Goal: Task Accomplishment & Management: Manage account settings

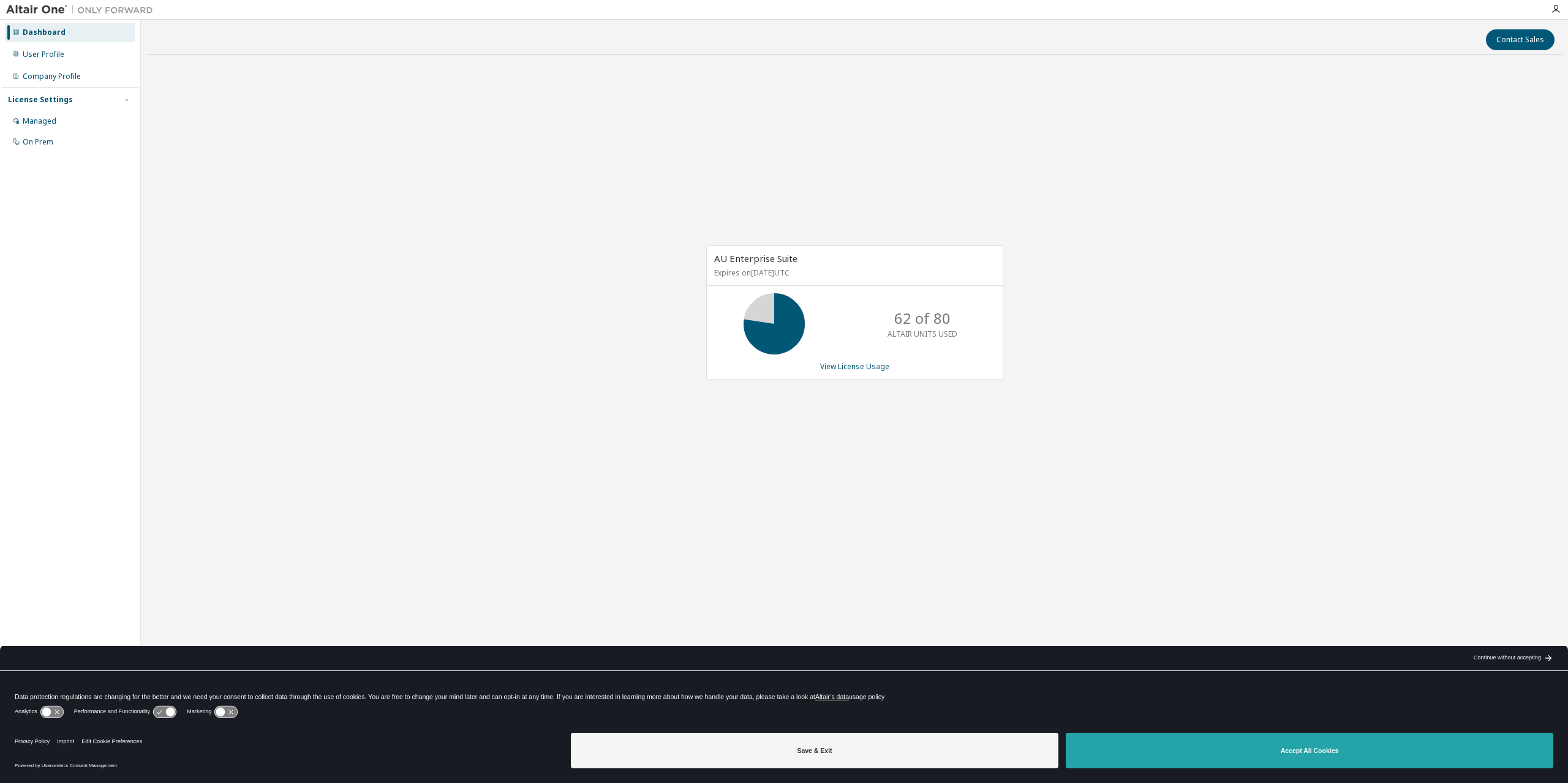
click at [1230, 761] on button "Accept All Cookies" at bounding box center [1310, 751] width 488 height 36
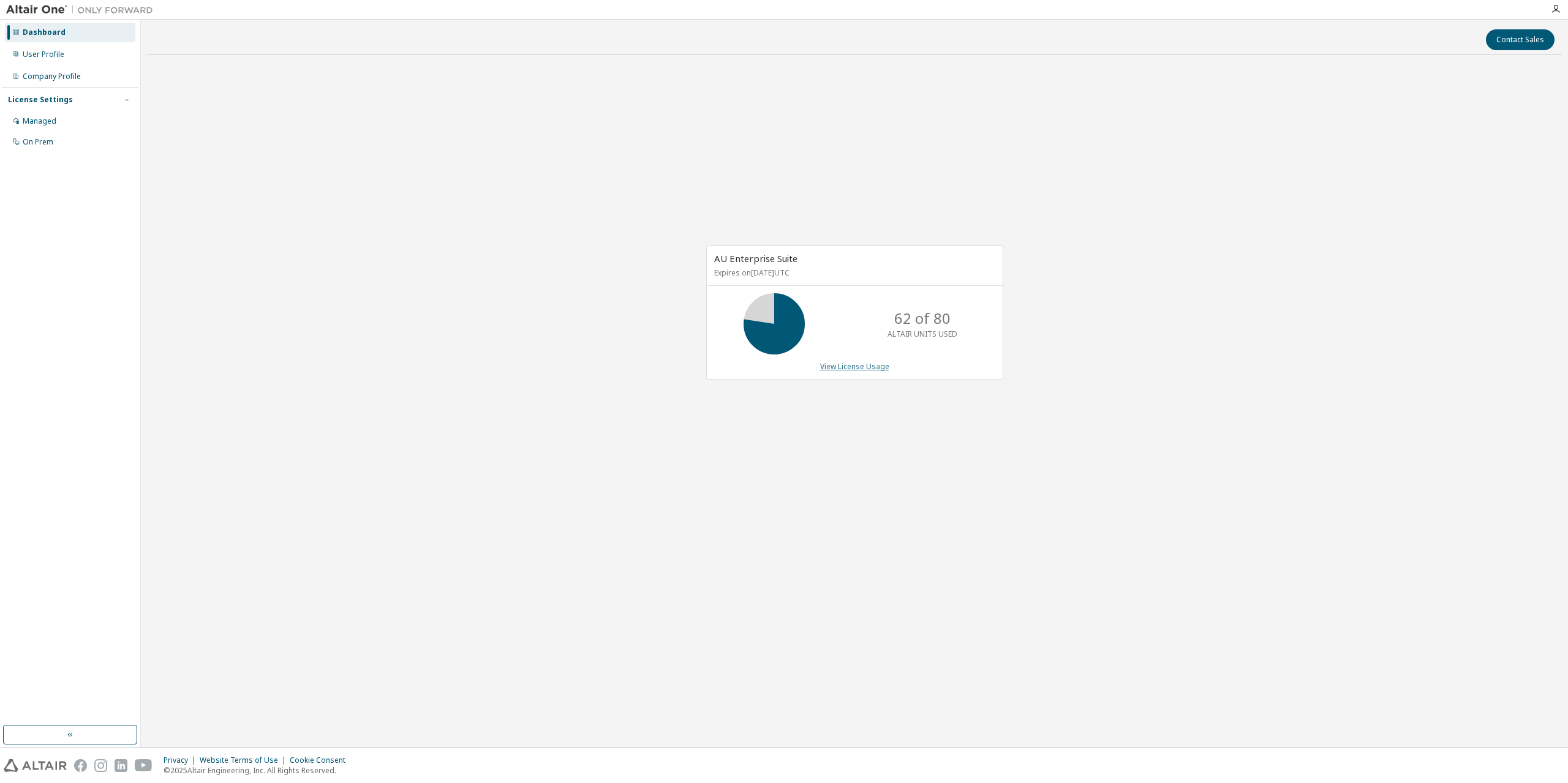
click at [840, 364] on link "View License Usage" at bounding box center [854, 366] width 69 height 10
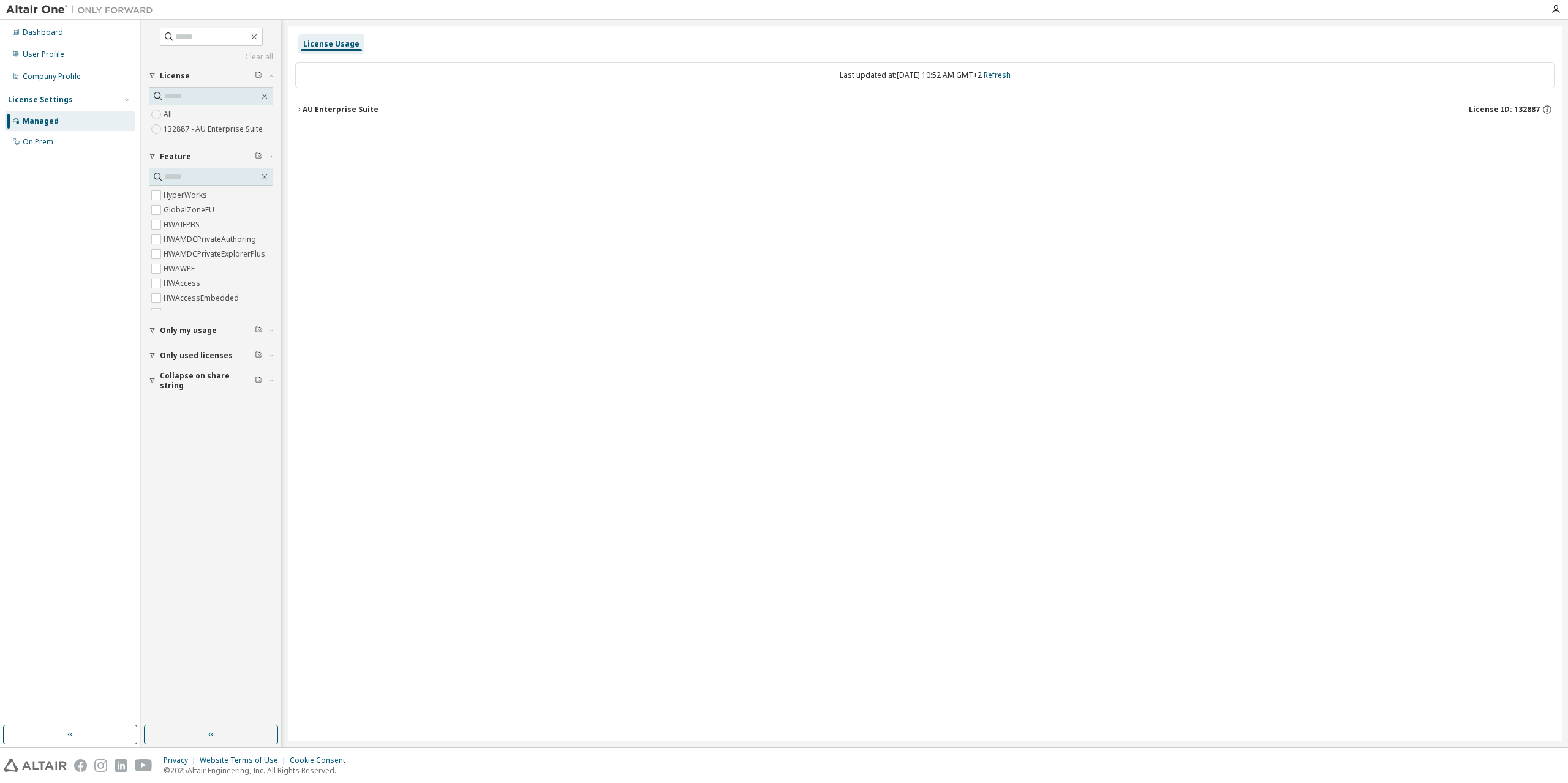
click at [300, 113] on icon "button" at bounding box center [298, 109] width 7 height 7
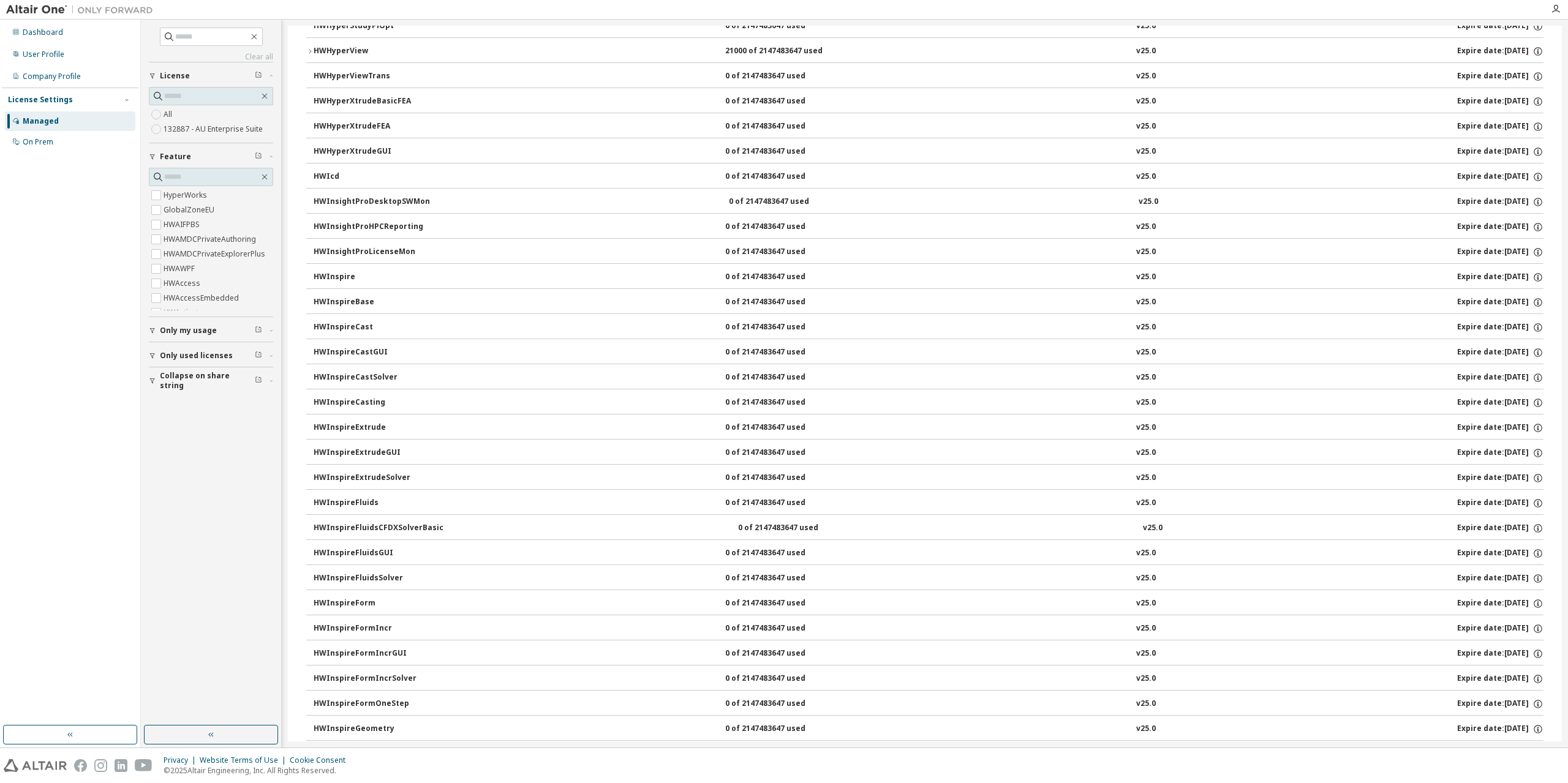
scroll to position [3062, 0]
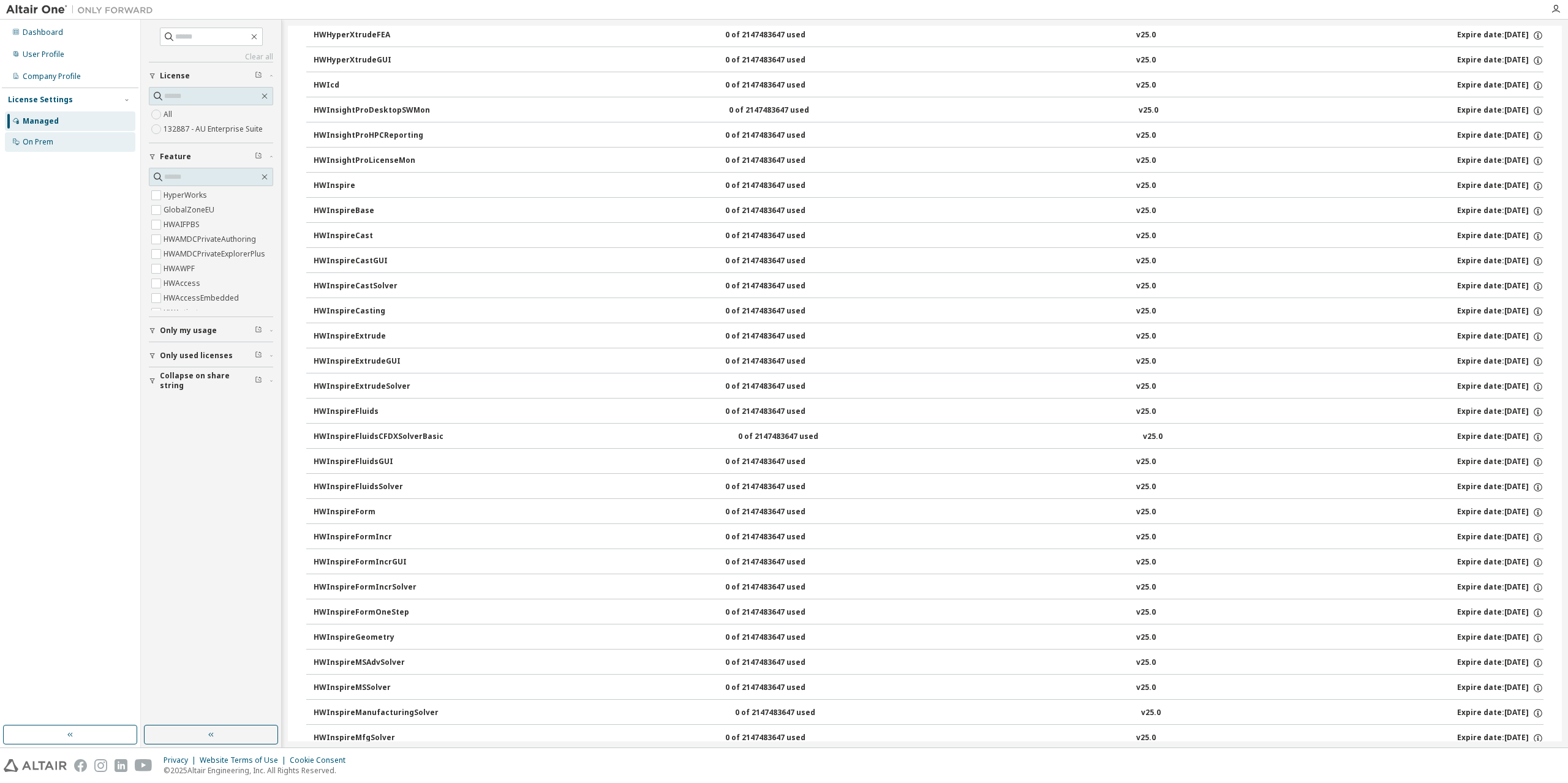
click at [46, 143] on div "On Prem" at bounding box center [38, 142] width 31 height 10
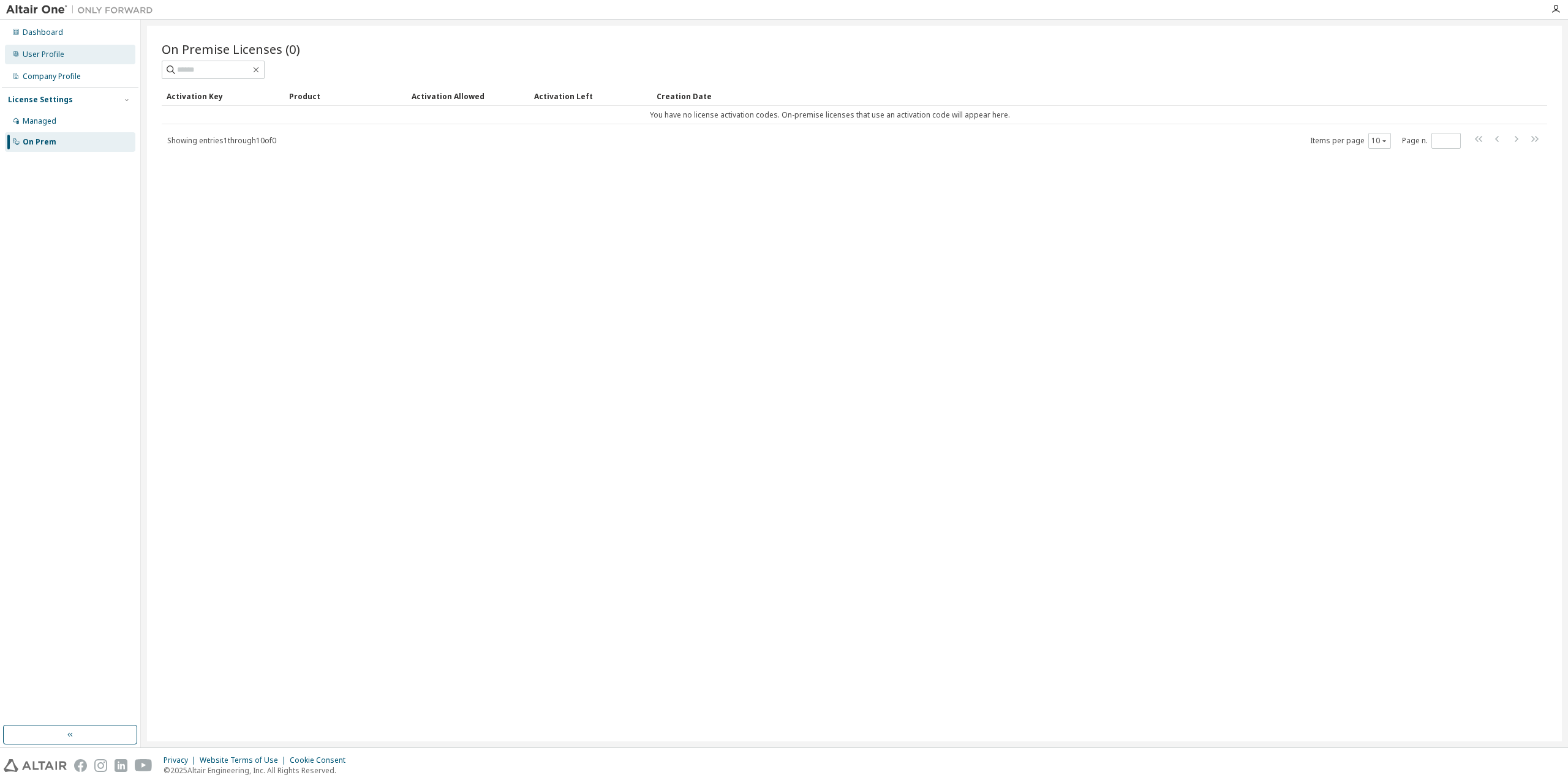
click at [63, 54] on div "User Profile" at bounding box center [43, 54] width 42 height 10
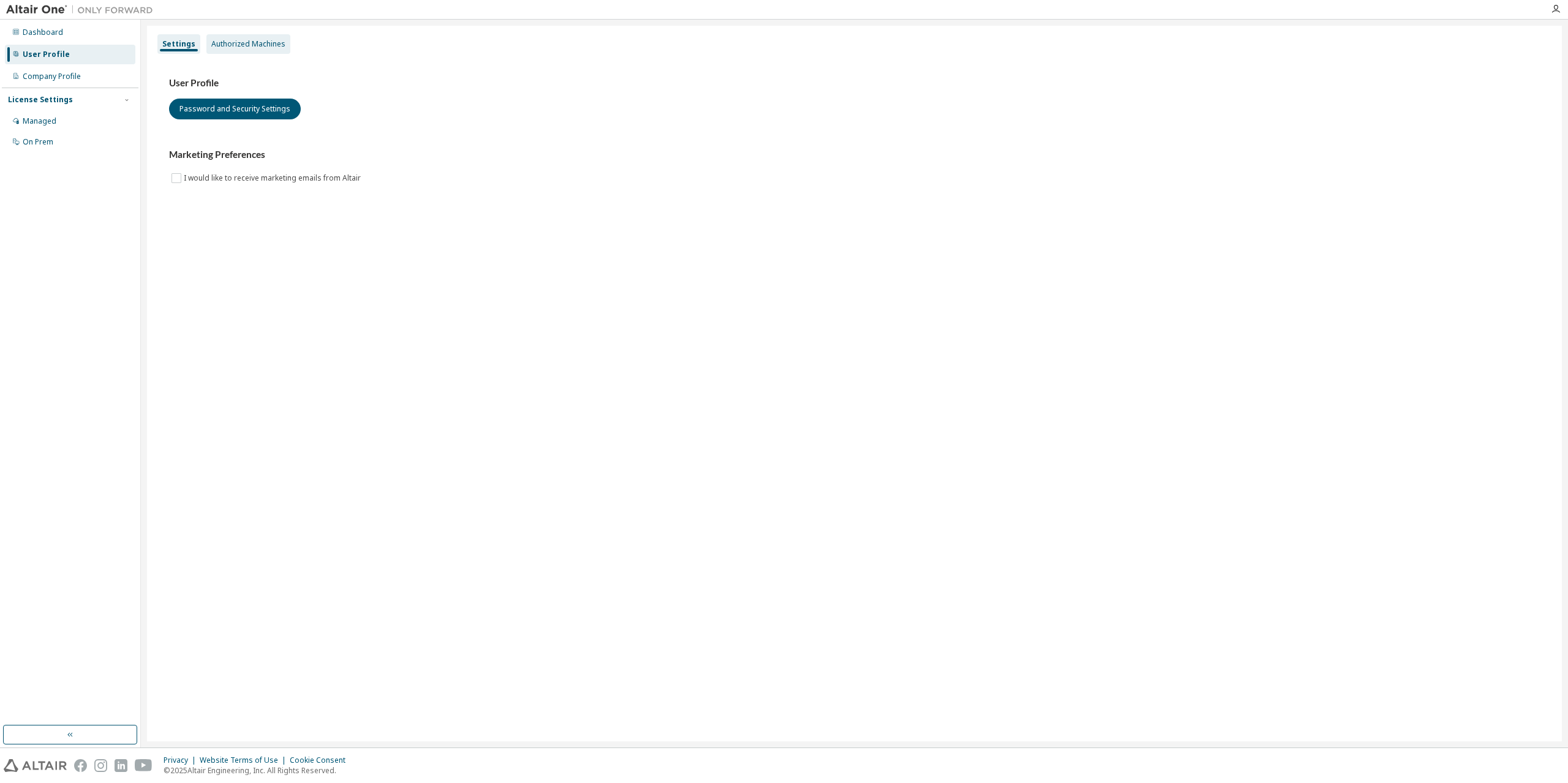
click at [264, 37] on div "Authorized Machines" at bounding box center [248, 43] width 84 height 19
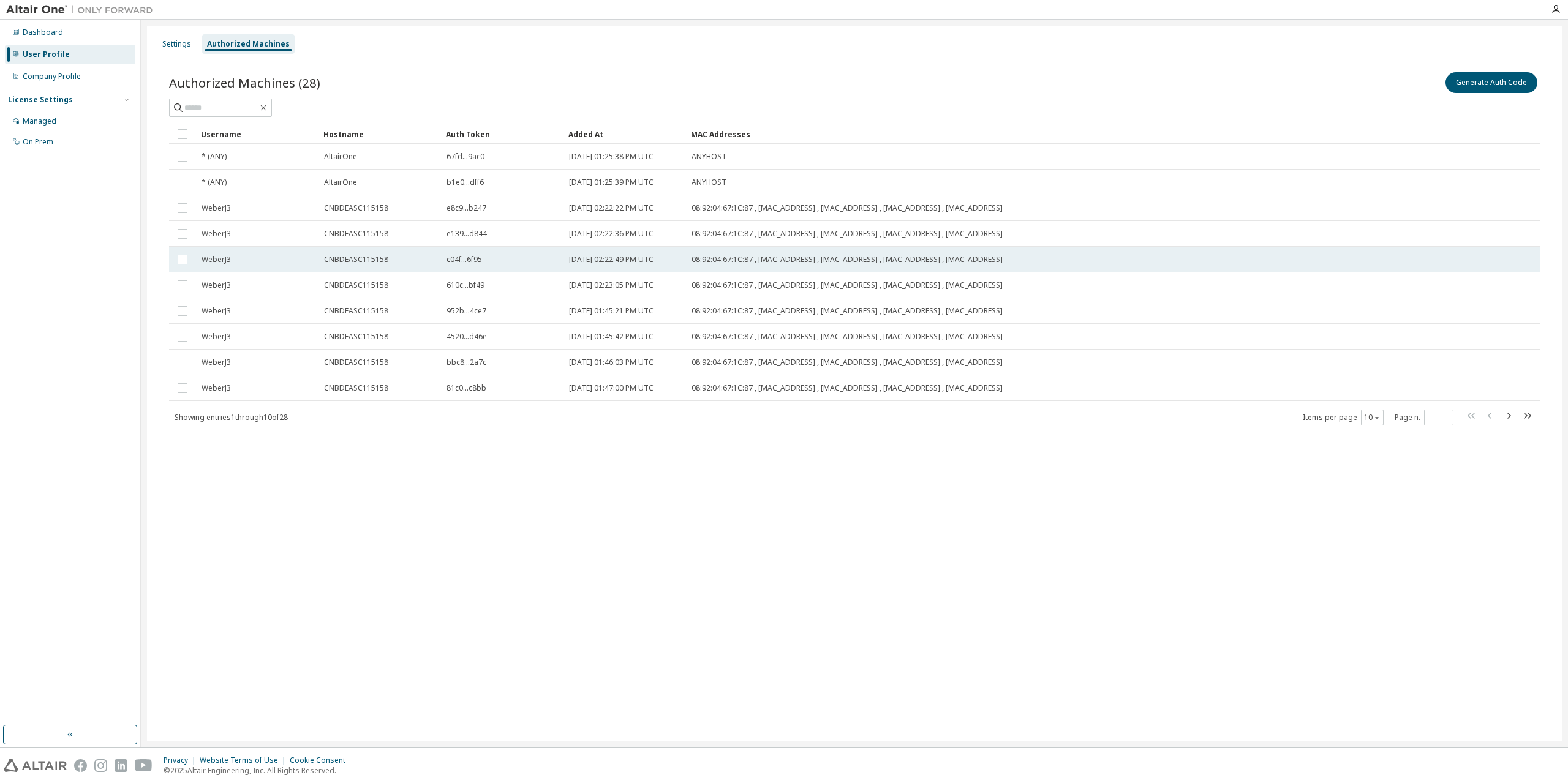
click at [237, 255] on div "WeberJ3" at bounding box center [257, 259] width 111 height 10
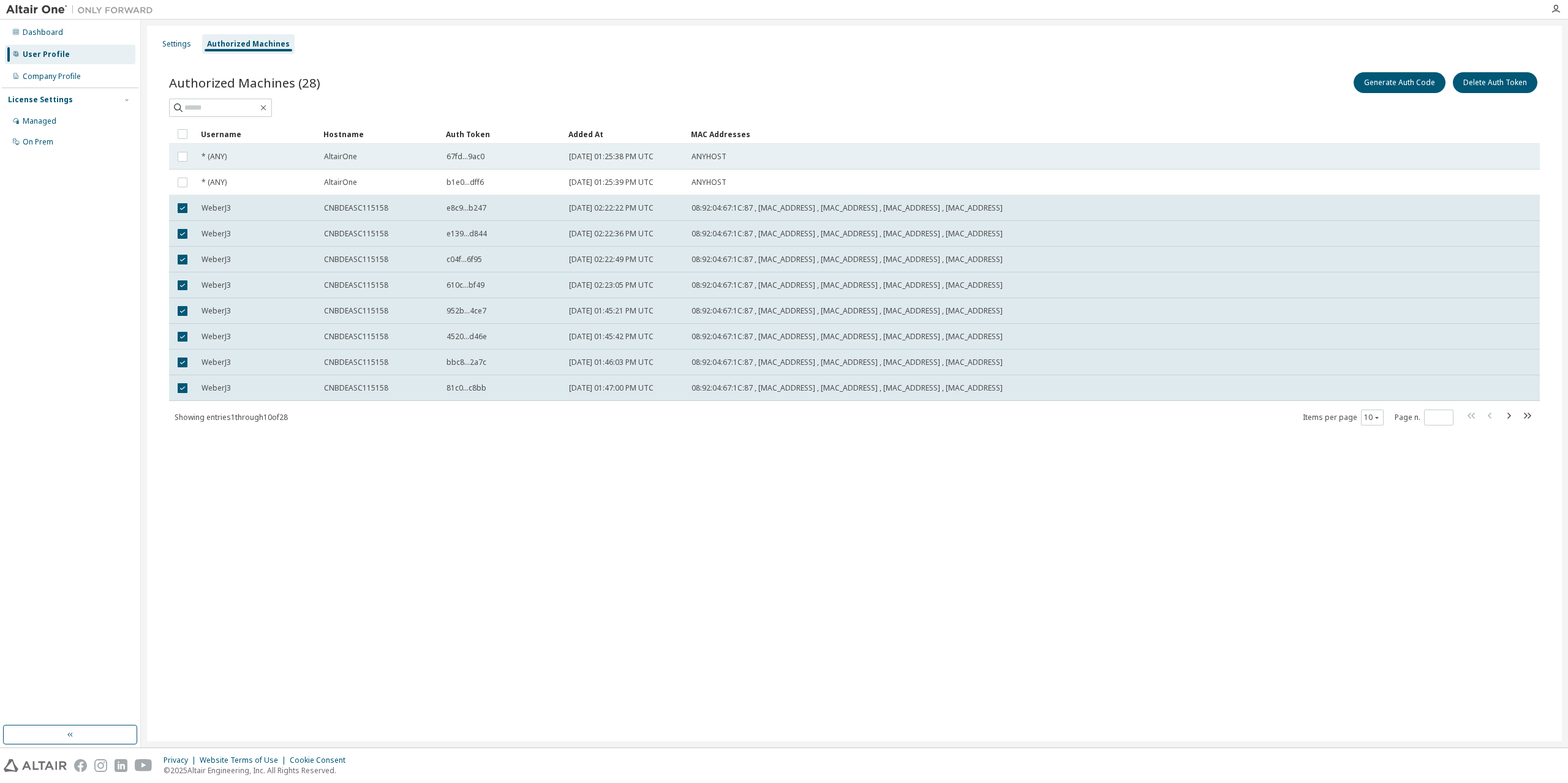
click at [173, 161] on td at bounding box center [182, 156] width 27 height 26
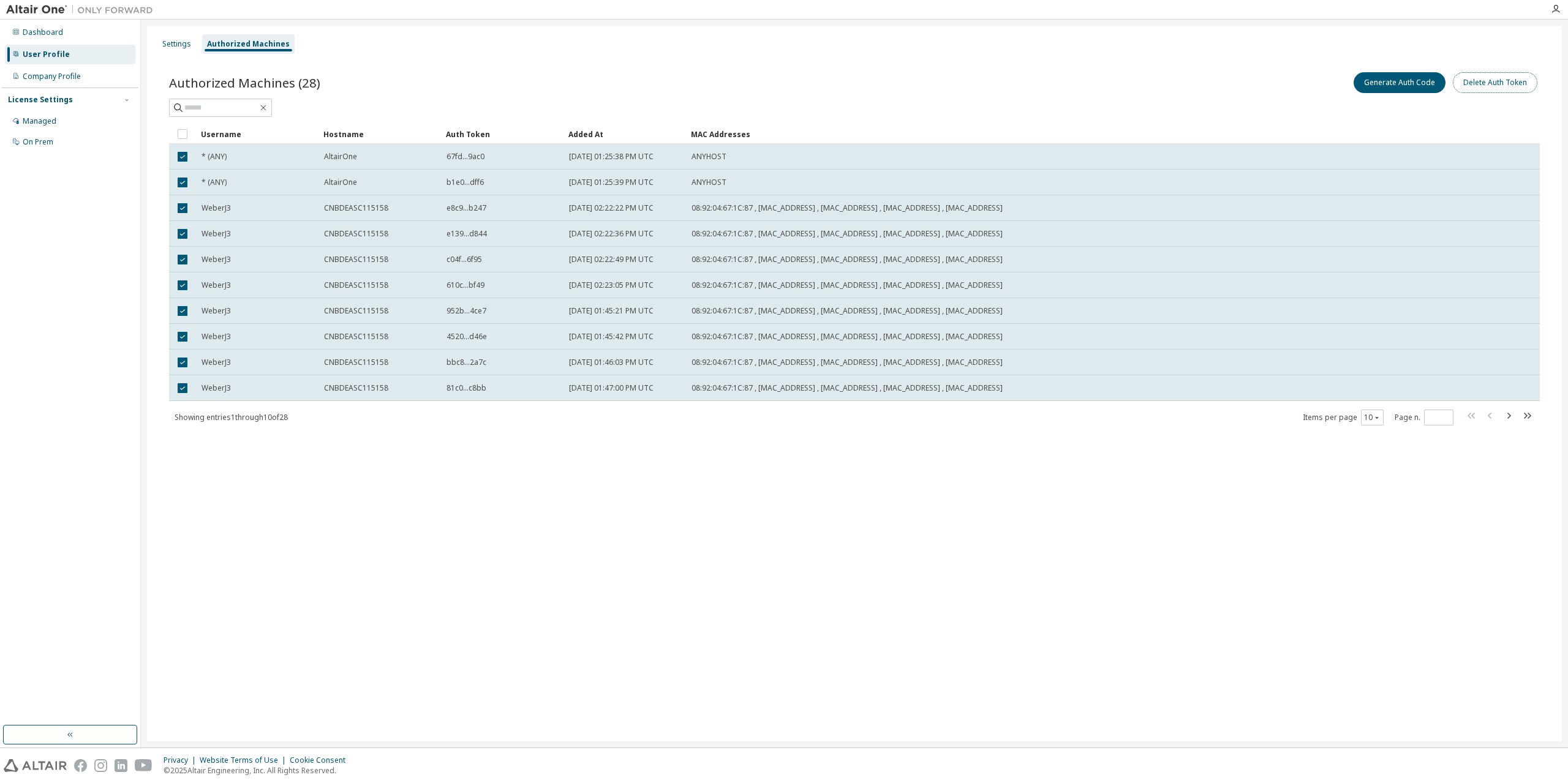
click at [1501, 80] on button "Delete Auth Token" at bounding box center [1494, 82] width 84 height 21
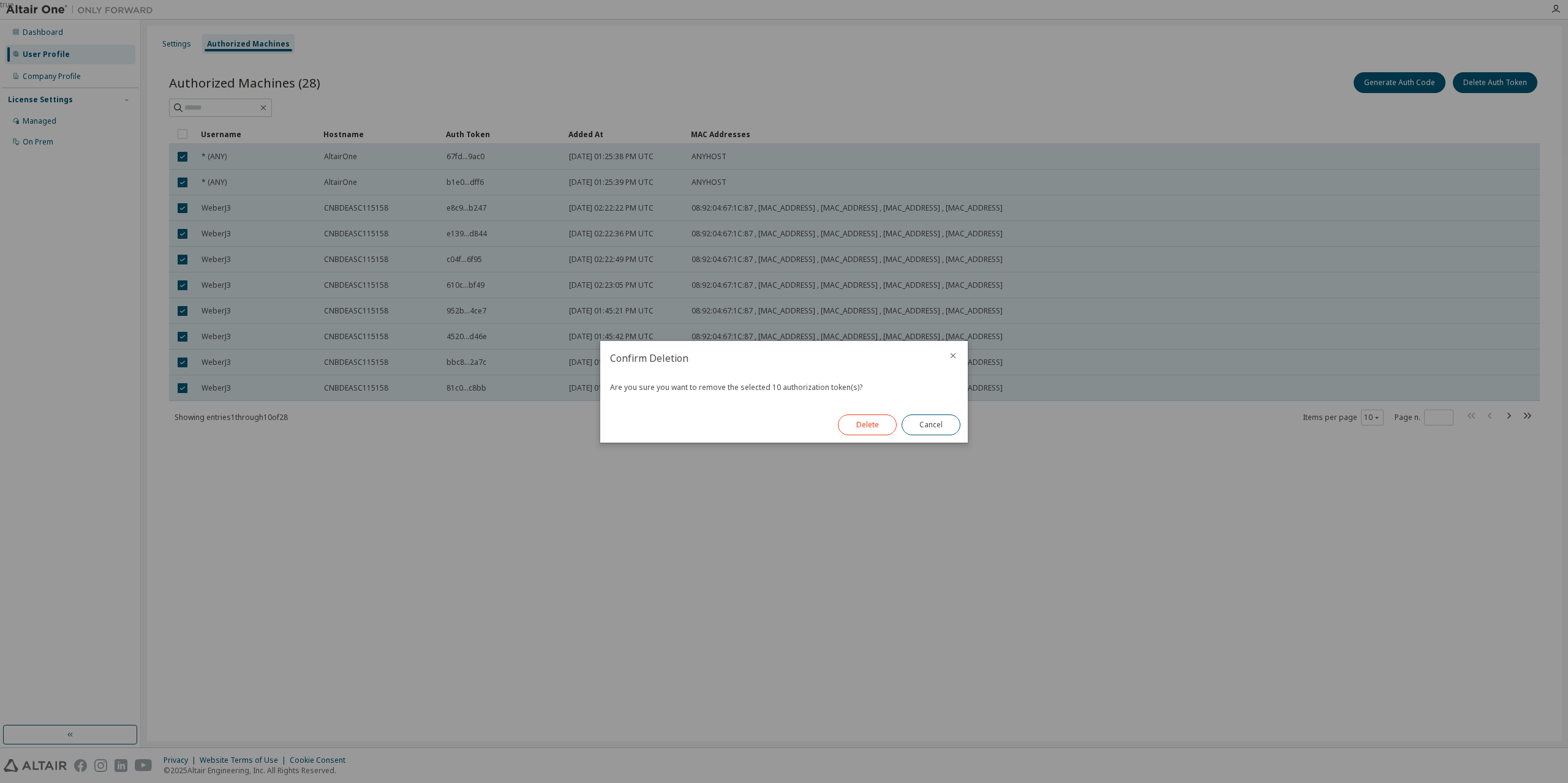
click at [883, 426] on button "Delete" at bounding box center [868, 425] width 59 height 21
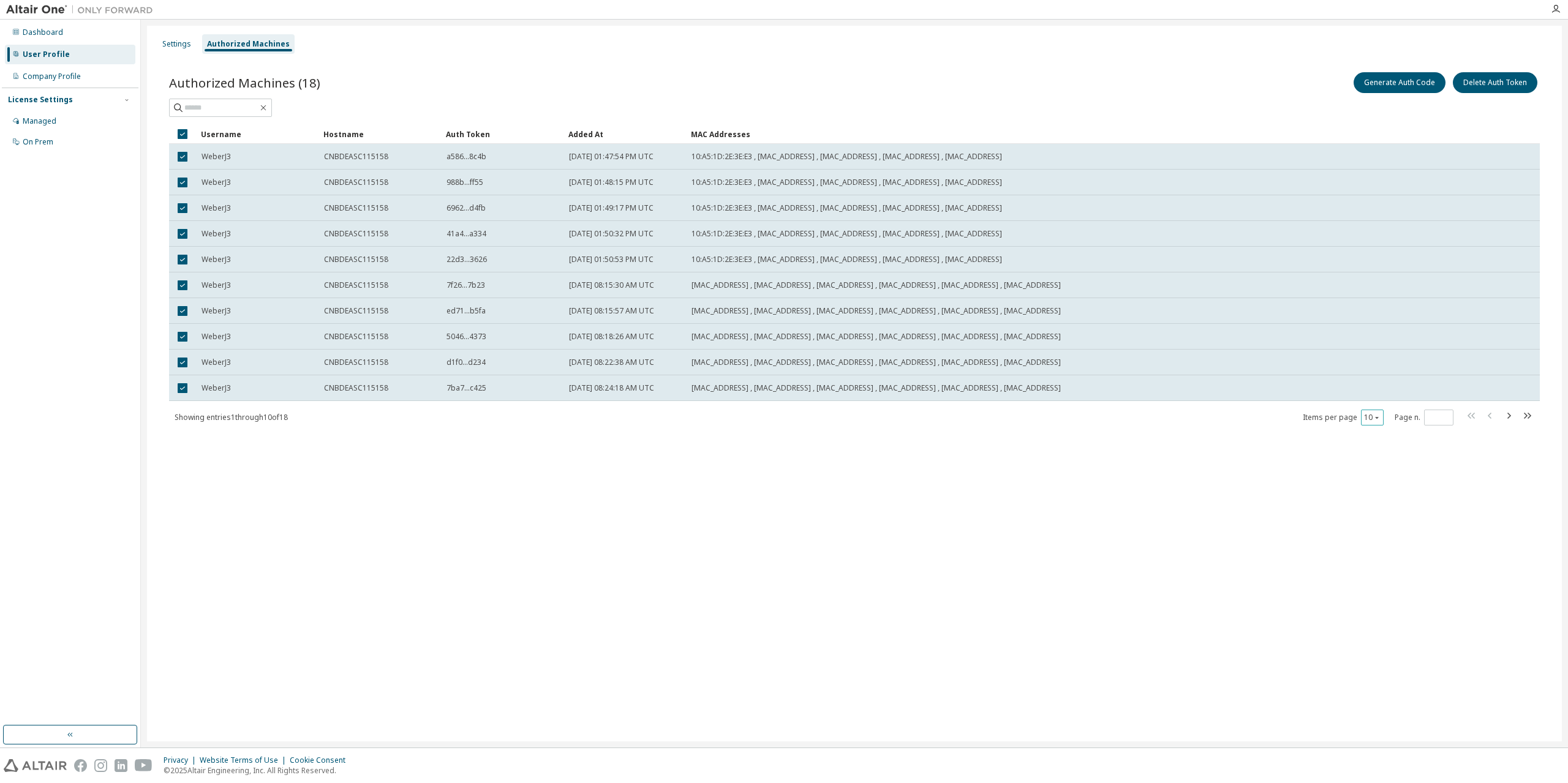
click at [1380, 415] on icon "button" at bounding box center [1376, 417] width 7 height 7
click at [1375, 491] on div "100" at bounding box center [1409, 493] width 98 height 15
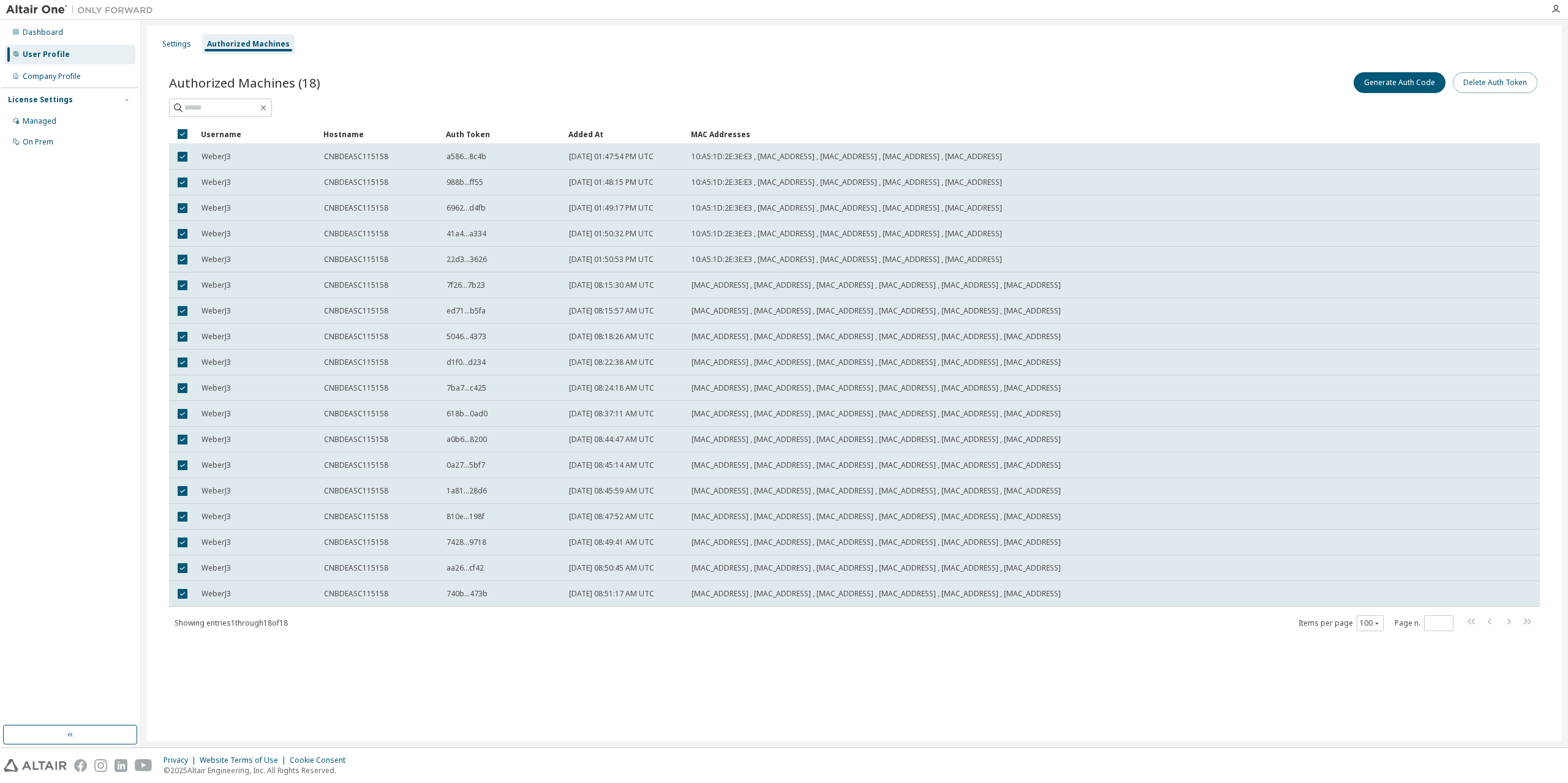
click at [1487, 84] on button "Delete Auth Token" at bounding box center [1494, 82] width 84 height 21
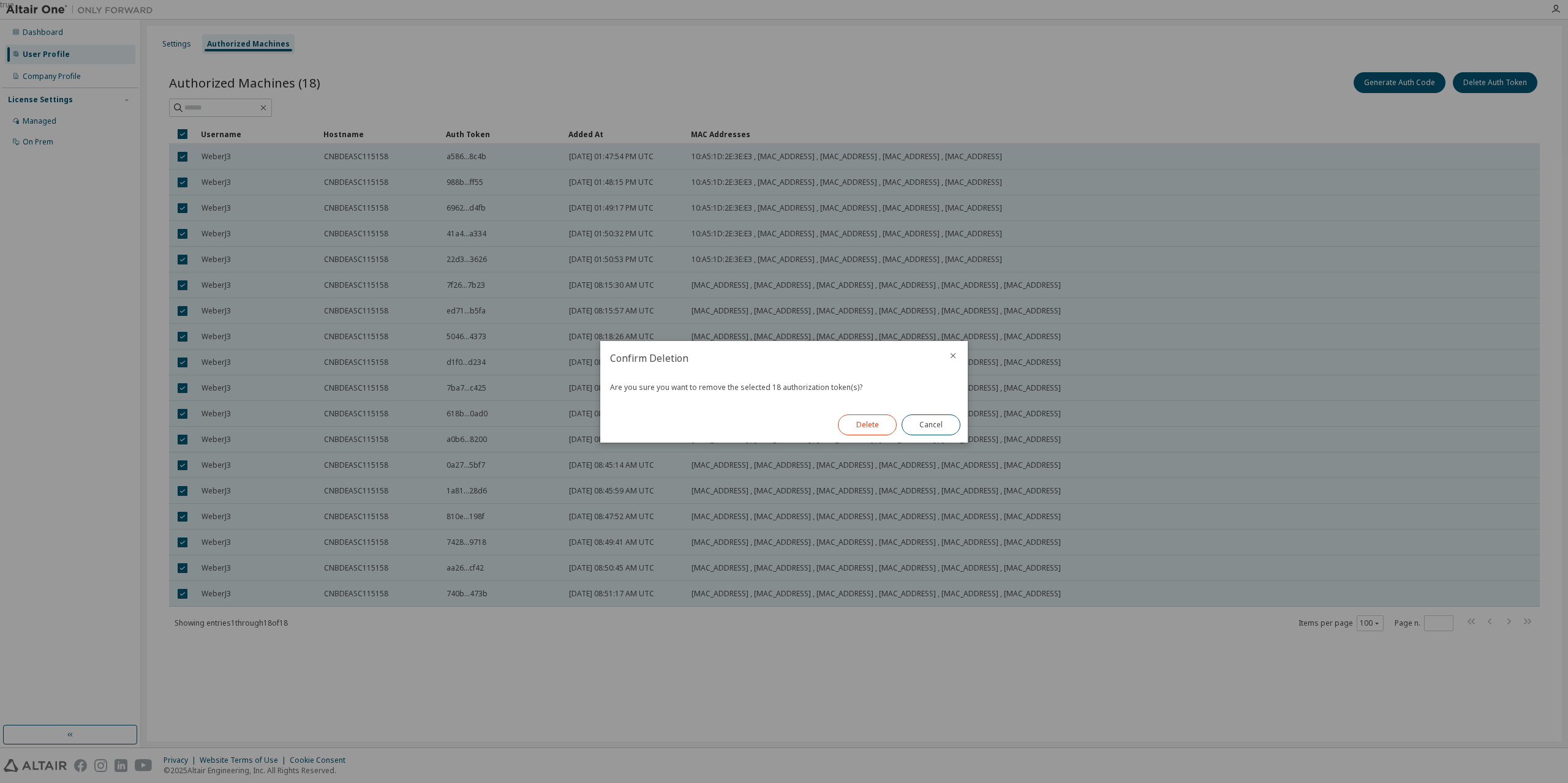
click at [875, 417] on button "Delete" at bounding box center [868, 425] width 59 height 21
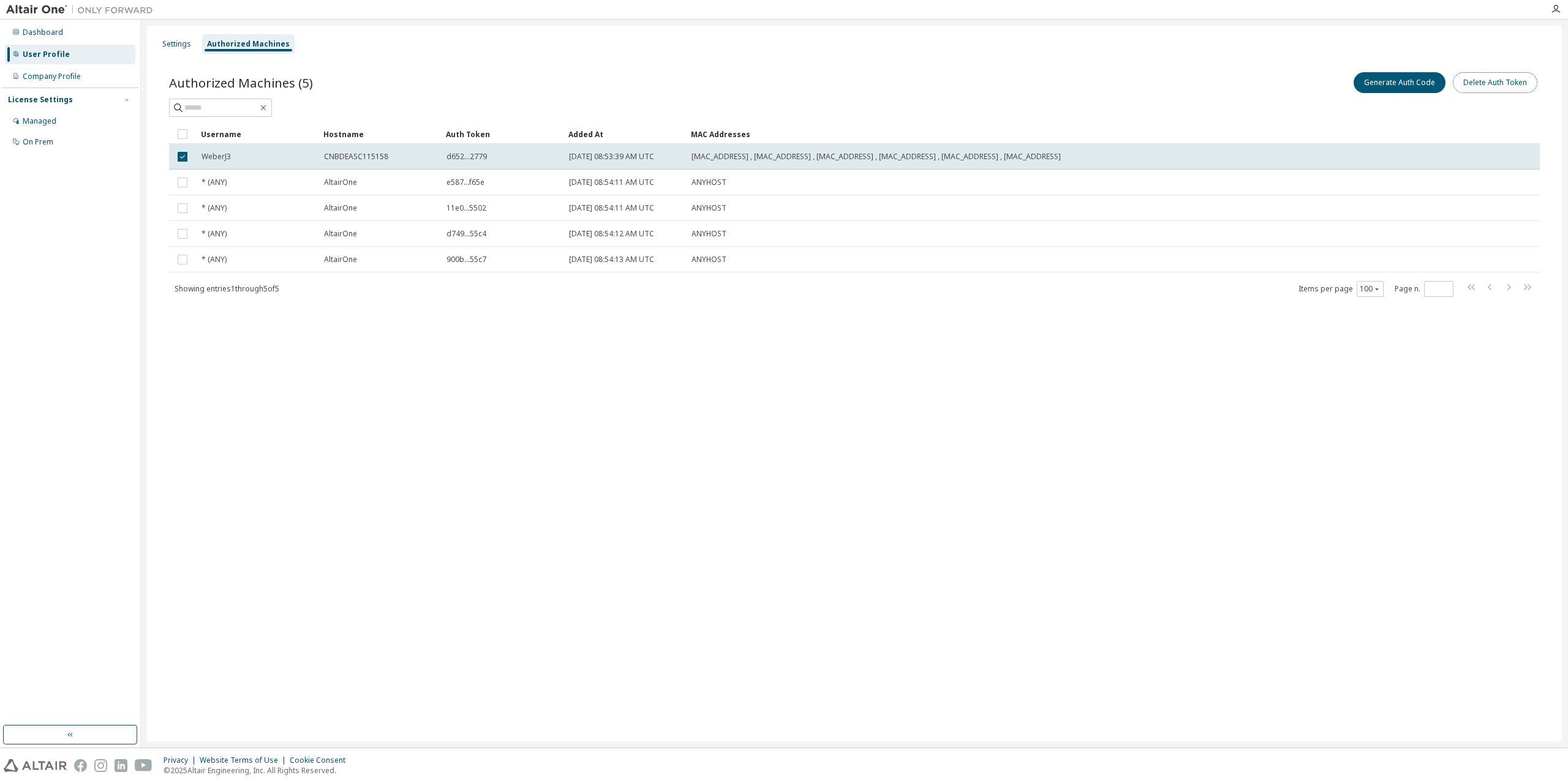
click at [1506, 80] on button "Delete Auth Token" at bounding box center [1494, 82] width 84 height 21
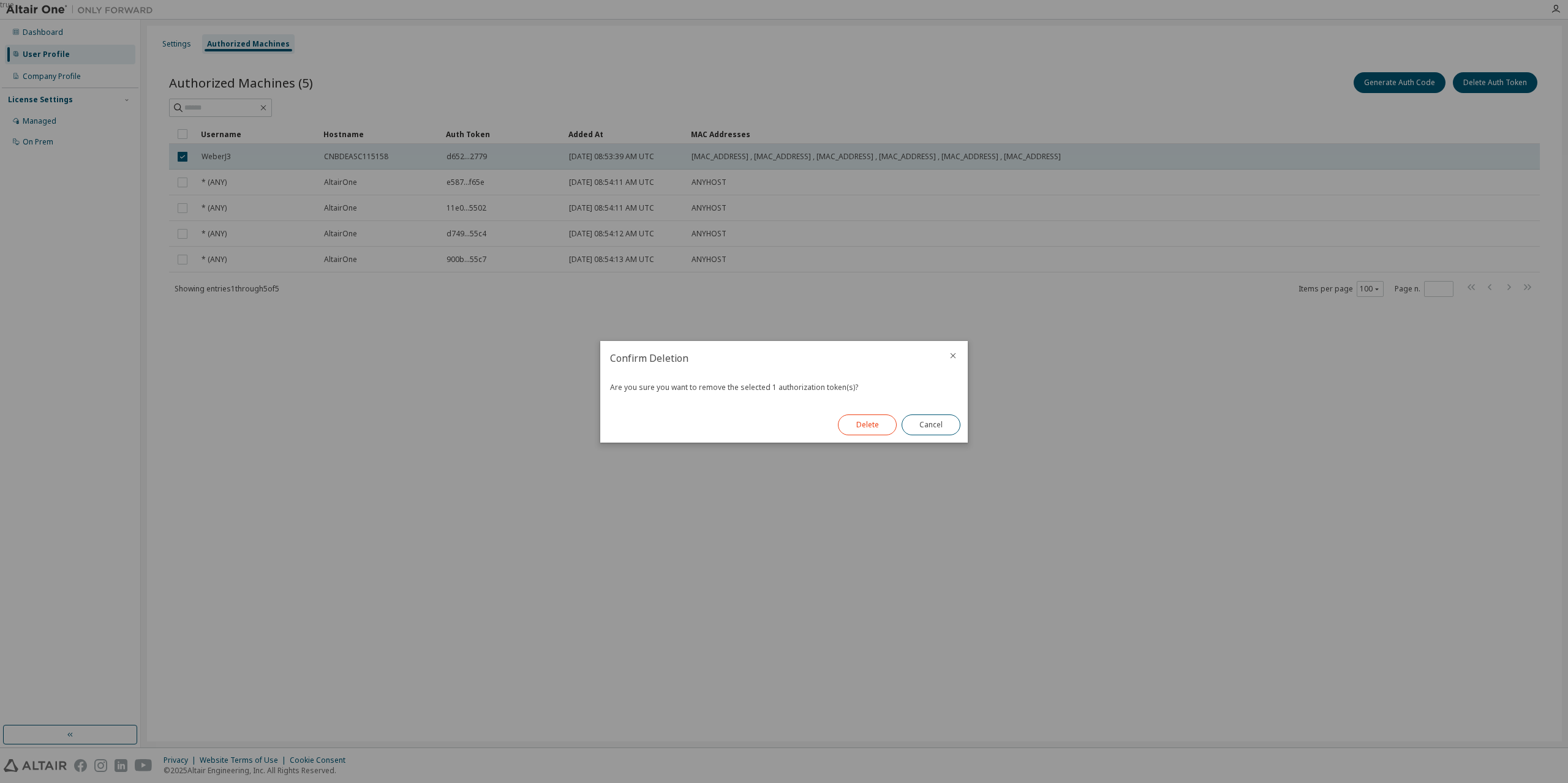
click at [882, 425] on button "Delete" at bounding box center [868, 425] width 59 height 21
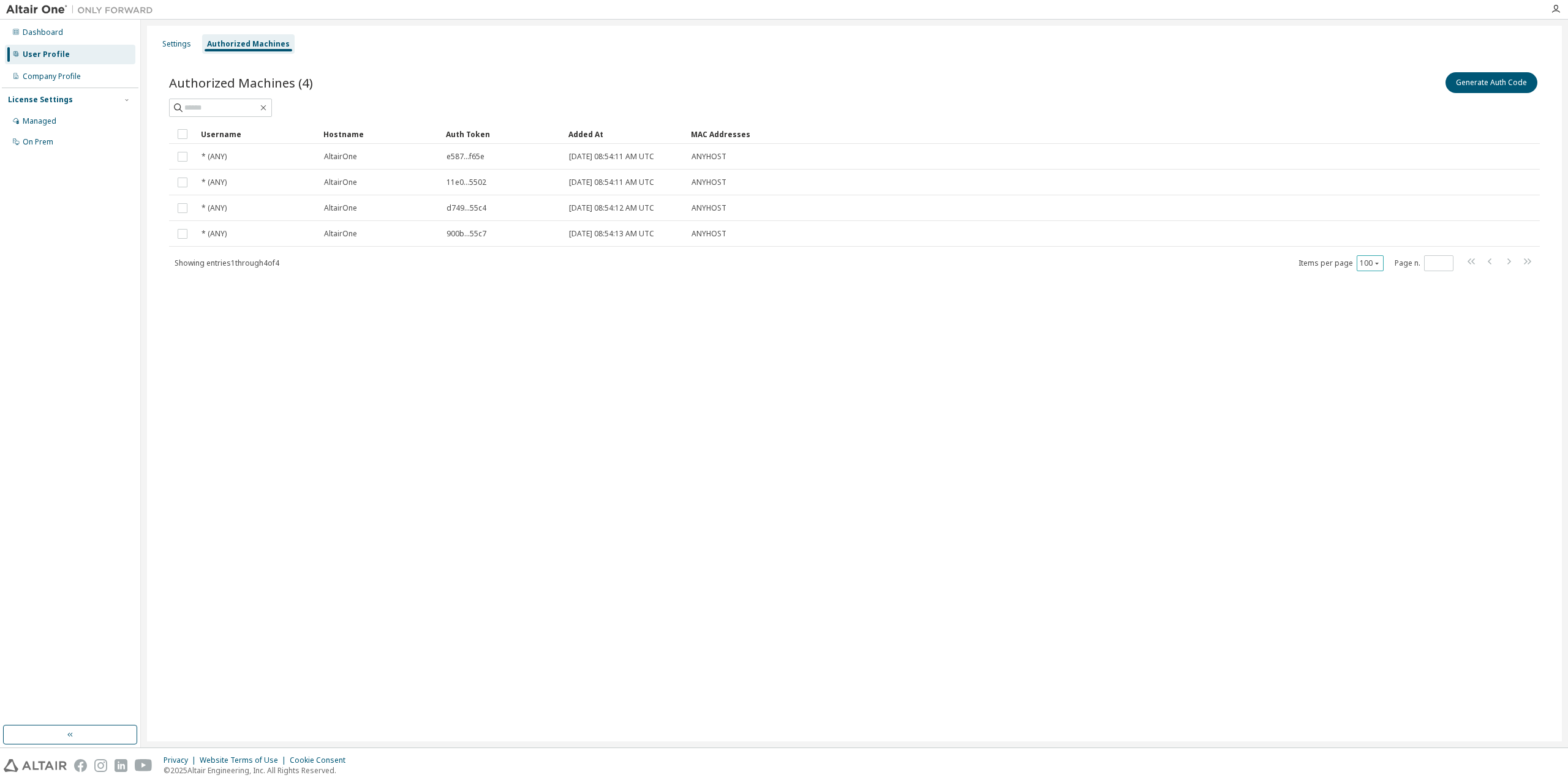
click at [1371, 265] on button "100" at bounding box center [1370, 263] width 21 height 10
click at [485, 525] on div "Settings Authorized Machines Authorized Machines (4) Generate Auth Code Clear L…" at bounding box center [854, 383] width 1415 height 716
click at [1503, 87] on button "Generate Auth Code" at bounding box center [1491, 82] width 92 height 21
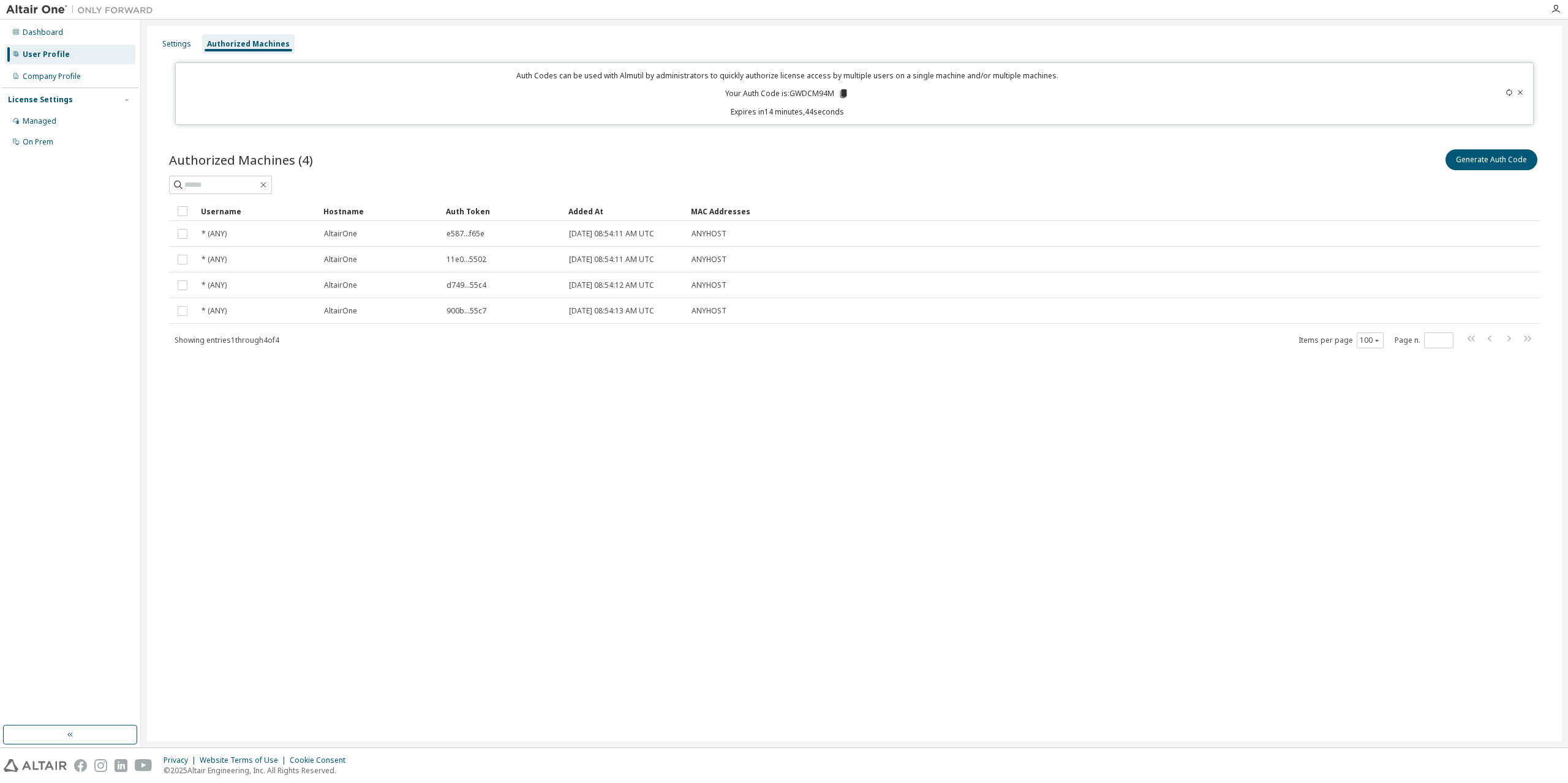
click at [844, 94] on icon at bounding box center [844, 94] width 7 height 9
click at [919, 171] on div "Generate Auth Code" at bounding box center [1197, 159] width 685 height 26
drag, startPoint x: 389, startPoint y: 612, endPoint x: 398, endPoint y: 602, distance: 13.5
click at [391, 612] on div "Settings Authorized Machines Auth Codes can be used with Almutil by administrat…" at bounding box center [854, 383] width 1415 height 716
click at [527, 615] on div "Settings Authorized Machines Auth Codes can be used with Almutil by administrat…" at bounding box center [854, 383] width 1415 height 716
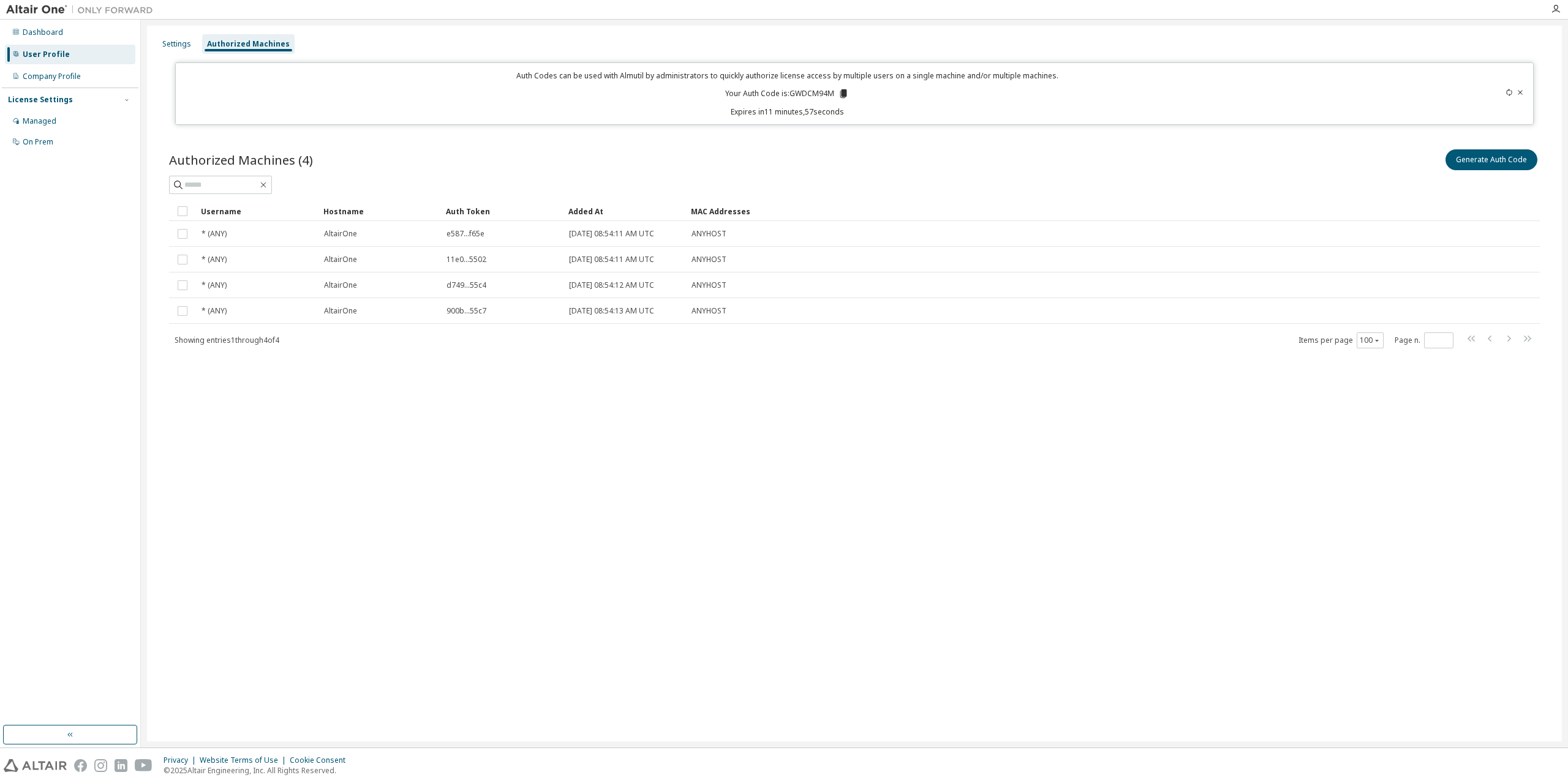
click at [196, 668] on div "Settings Authorized Machines Auth Codes can be used with Almutil by administrat…" at bounding box center [854, 383] width 1415 height 716
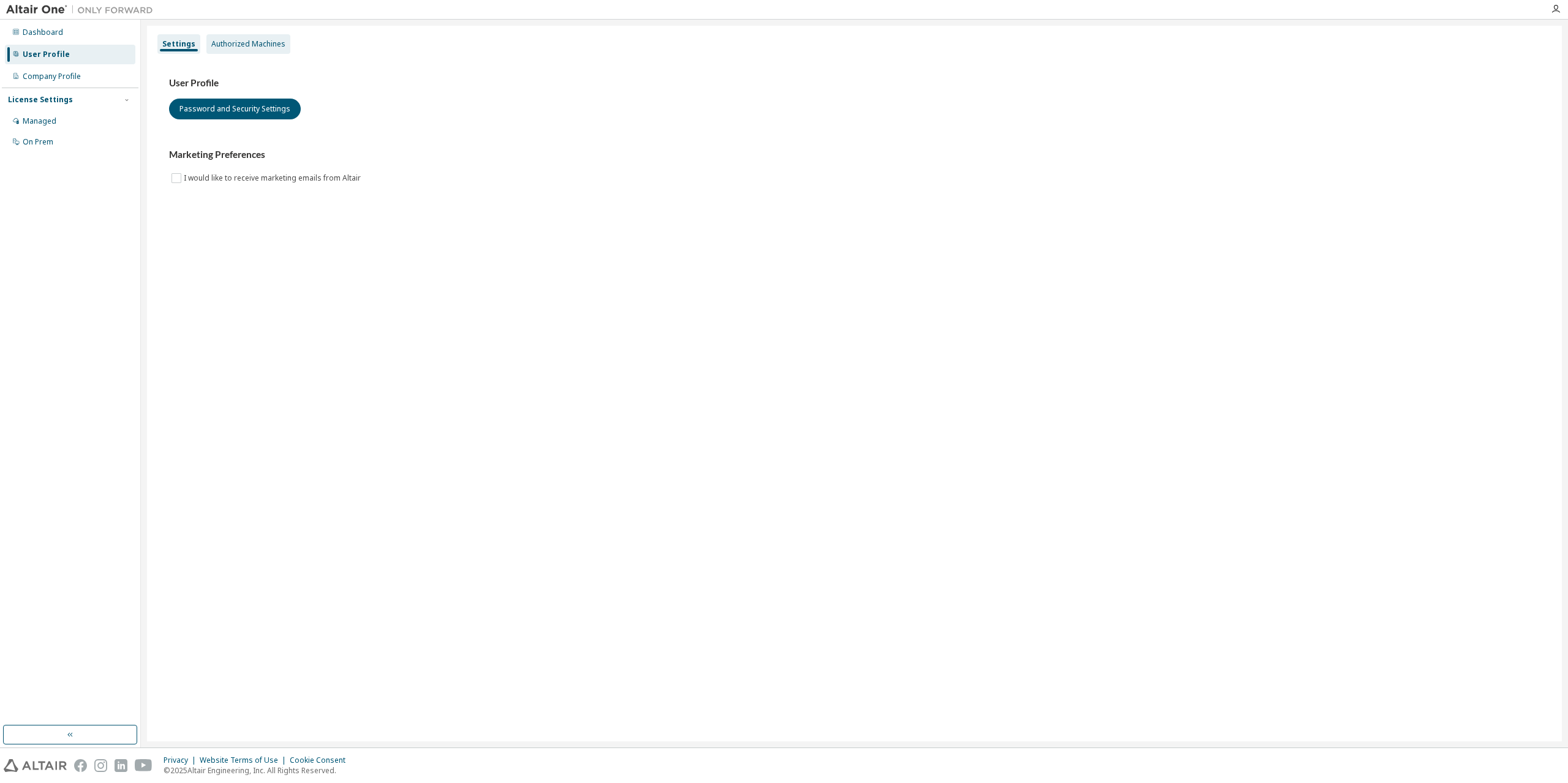
click at [257, 42] on div "Authorized Machines" at bounding box center [248, 44] width 74 height 10
